Goal: Task Accomplishment & Management: Manage account settings

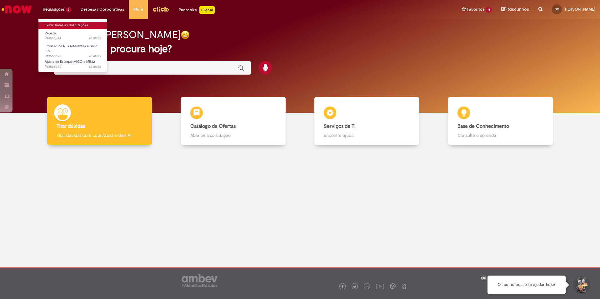
click at [58, 25] on link "Exibir Todas as Solicitações" at bounding box center [72, 25] width 69 height 7
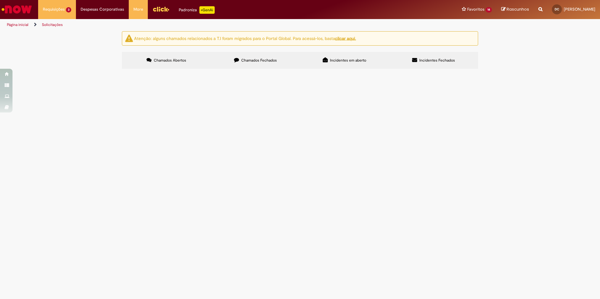
click at [257, 60] on span "Chamados Fechados" at bounding box center [259, 60] width 36 height 5
click at [0, 0] on span "Dúvida Fiscal" at bounding box center [0, 0] width 0 height 0
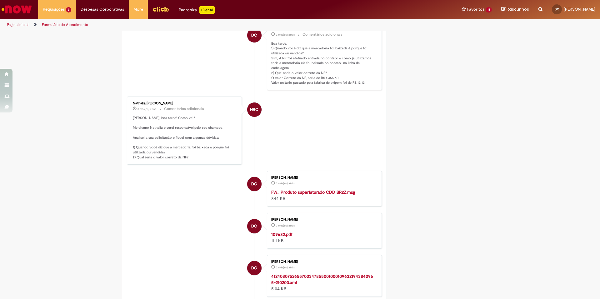
scroll to position [1098, 0]
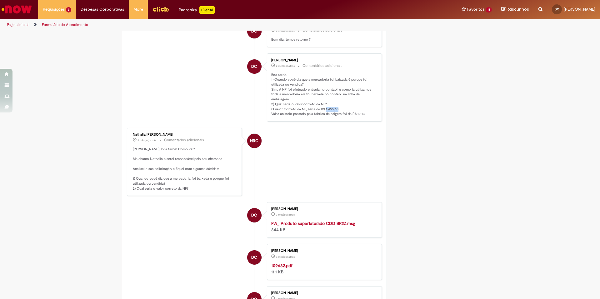
drag, startPoint x: 334, startPoint y: 94, endPoint x: 322, endPoint y: 94, distance: 12.2
click at [322, 94] on p "Boa tarde. 1) Quando você diz que a mercadoria foi baixada é porque foi utiliza…" at bounding box center [323, 94] width 104 height 44
click at [349, 128] on li "NRC Nathalia [PERSON_NAME] 3 mês(es) atrás 3 meses atrás Comentários adicionais…" at bounding box center [254, 162] width 255 height 68
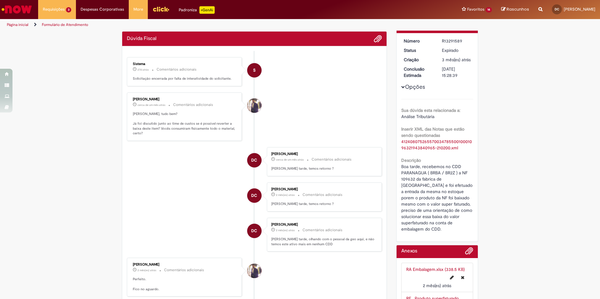
scroll to position [0, 0]
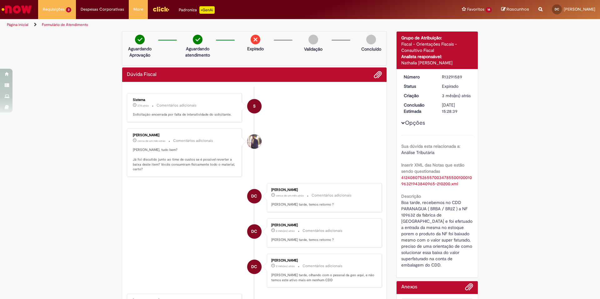
drag, startPoint x: 461, startPoint y: 77, endPoint x: 440, endPoint y: 78, distance: 21.3
click at [442, 78] on div "R13291589" at bounding box center [456, 77] width 29 height 6
copy div "R13291589"
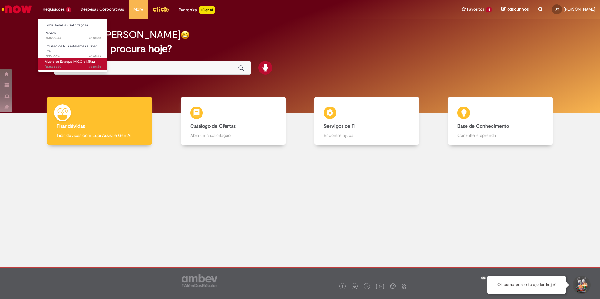
click at [63, 66] on span "7d atrás 7 dias atrás R13556580" at bounding box center [73, 66] width 56 height 5
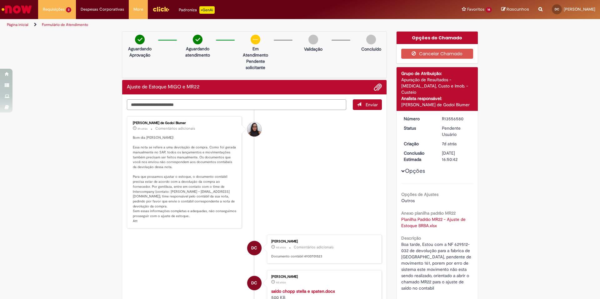
click at [183, 106] on textarea "Digite sua mensagem aqui..." at bounding box center [236, 104] width 219 height 11
click at [164, 105] on textarea "**********" at bounding box center [236, 104] width 219 height 11
click at [297, 106] on textarea "**********" at bounding box center [236, 104] width 219 height 11
click at [297, 105] on textarea "**********" at bounding box center [236, 104] width 219 height 11
type textarea "**********"
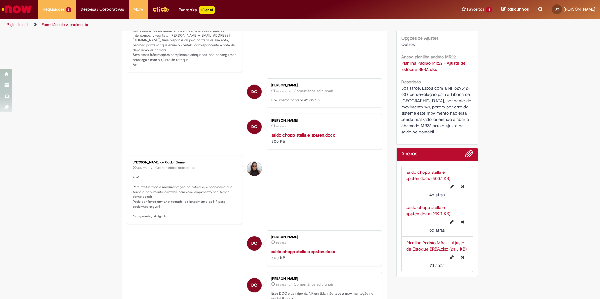
scroll to position [219, 0]
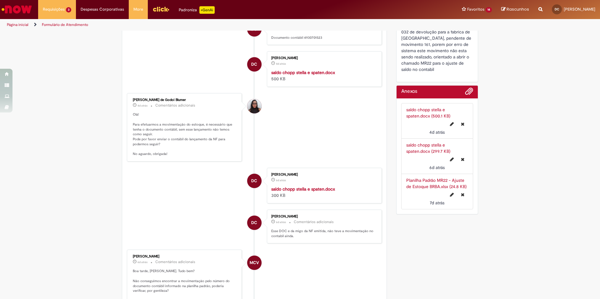
click at [424, 107] on link "saldo chopp stella e spaten.docx (500.1 KB)" at bounding box center [428, 113] width 44 height 12
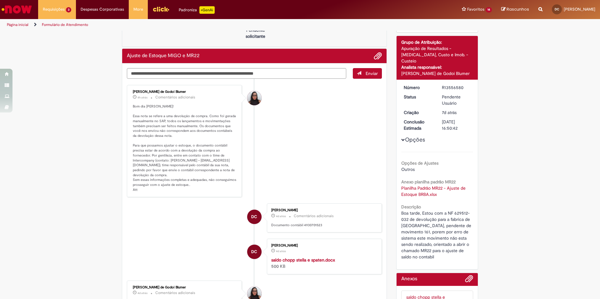
scroll to position [0, 0]
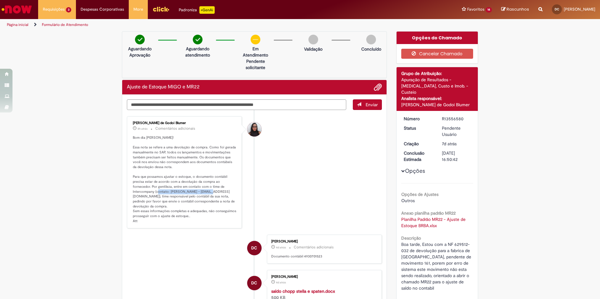
drag, startPoint x: 167, startPoint y: 192, endPoint x: 218, endPoint y: 193, distance: 50.9
click at [218, 193] on p "Bom dia Diego! Essa nota se refere a uma devolução de compra. Como foi gerada m…" at bounding box center [185, 179] width 104 height 88
copy p "Anaisa Roberta Orlande Gregorio"
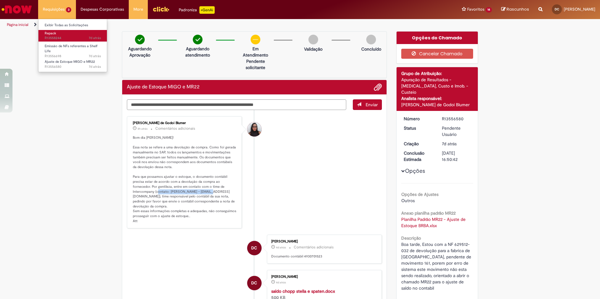
click at [54, 34] on span "Repack" at bounding box center [51, 33] width 12 height 5
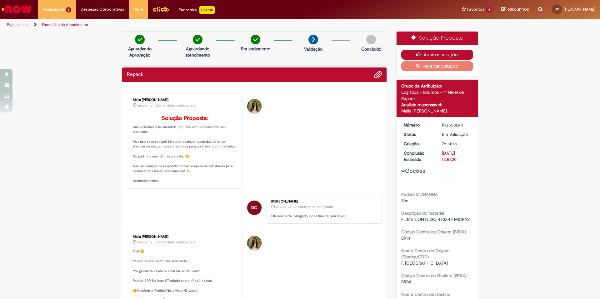
click at [426, 54] on button "Aceitar solução" at bounding box center [437, 55] width 72 height 10
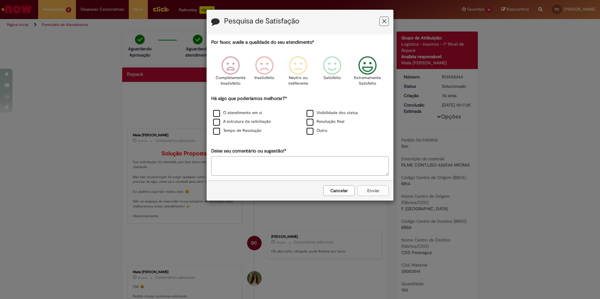
click at [367, 68] on icon "Feedback" at bounding box center [367, 65] width 23 height 19
click at [217, 113] on label "O atendimento em si" at bounding box center [237, 113] width 49 height 6
click at [216, 132] on label "Tempo de Resolução" at bounding box center [237, 131] width 48 height 6
click at [384, 191] on button "Enviar" at bounding box center [372, 190] width 31 height 11
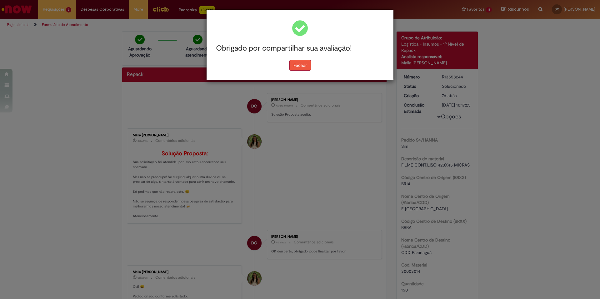
click at [300, 69] on button "Fechar" at bounding box center [300, 65] width 22 height 11
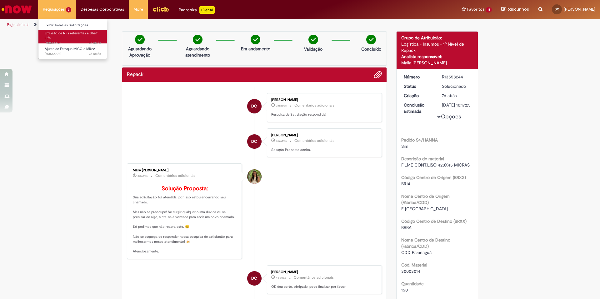
click at [65, 34] on span "Emissão de NFs referentes a Shelf Life" at bounding box center [71, 36] width 53 height 10
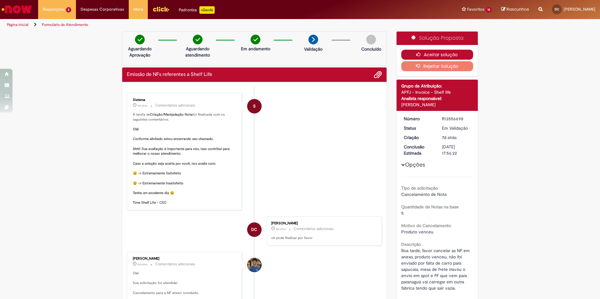
click at [436, 57] on button "Aceitar solução" at bounding box center [437, 55] width 72 height 10
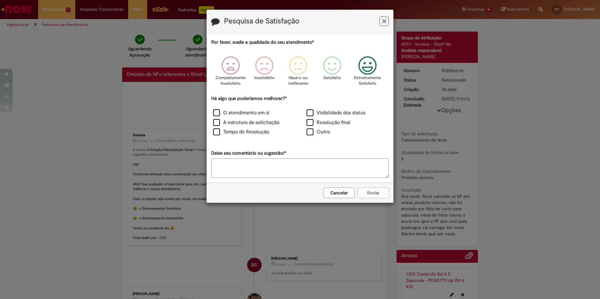
click at [363, 64] on icon "Feedback" at bounding box center [367, 65] width 23 height 19
click at [217, 116] on label "O atendimento em si" at bounding box center [241, 112] width 56 height 7
click at [215, 132] on label "Tempo de Resolução" at bounding box center [241, 131] width 56 height 7
click at [380, 196] on button "Enviar" at bounding box center [372, 192] width 31 height 11
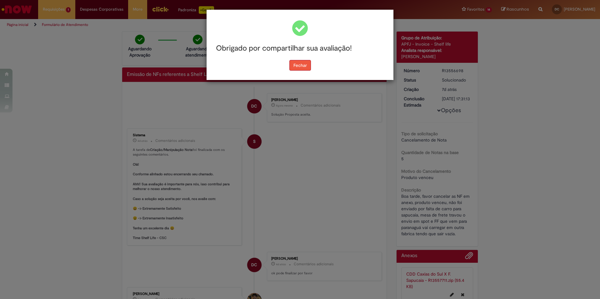
click at [304, 67] on button "Fechar" at bounding box center [300, 65] width 22 height 11
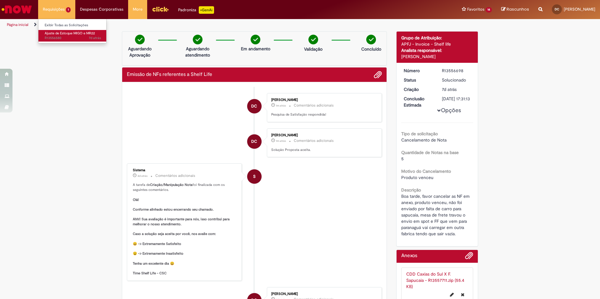
click at [60, 34] on span "Ajuste de Estoque MIGO e MR22" at bounding box center [70, 33] width 50 height 5
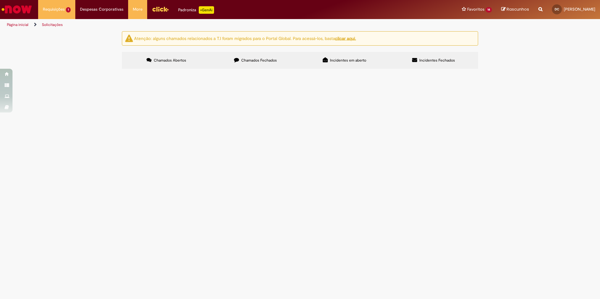
click at [254, 59] on span "Chamados Fechados" at bounding box center [259, 60] width 36 height 5
click at [0, 0] on span "Boa tarde, recebemos no CDD PARANAGUA ( BRBA / BR2Z ) a NF 109632 da fabrica de…" at bounding box center [0, 0] width 0 height 0
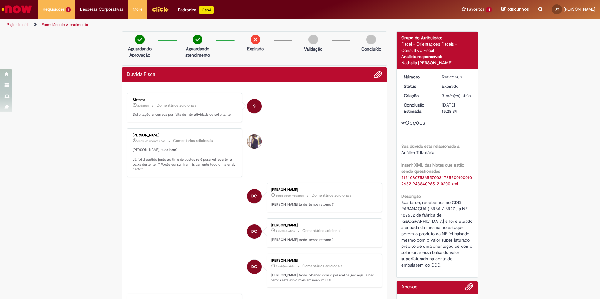
click at [433, 187] on link "41240807526557003478550010001096321943840965-210200.xml" at bounding box center [436, 181] width 71 height 12
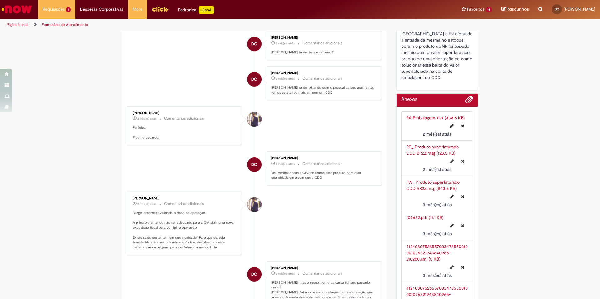
scroll to position [281, 0]
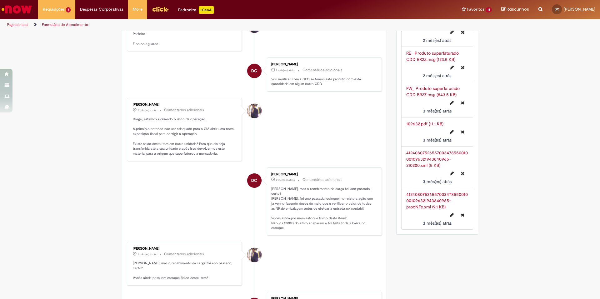
click at [433, 203] on link "41240807526557003478550010001096321943840965-procNFe.xml (9.1 KB)" at bounding box center [437, 201] width 62 height 18
click at [429, 163] on link "41240807526557003478550010001096321943840965-210200.xml (5 KB)" at bounding box center [437, 159] width 62 height 18
click at [419, 125] on link "109632.pdf (11.1 KB)" at bounding box center [424, 124] width 37 height 6
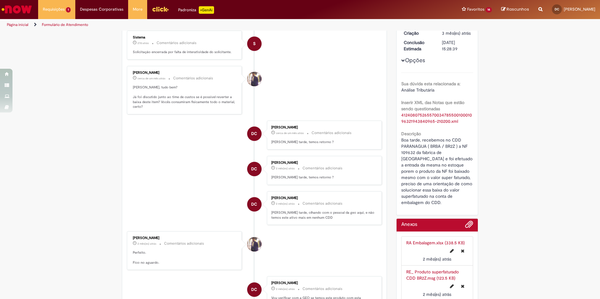
scroll to position [0, 0]
